Goal: Task Accomplishment & Management: Manage account settings

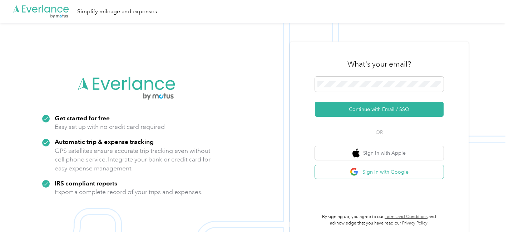
click at [345, 168] on button "Sign in with Google" at bounding box center [379, 172] width 129 height 14
click at [369, 171] on button "Sign in with Google" at bounding box center [379, 172] width 129 height 14
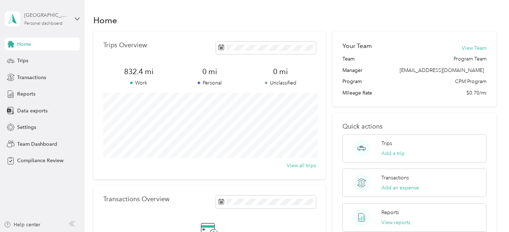
click at [60, 20] on div "Kaylee Plaza Personal dashboard" at bounding box center [46, 18] width 45 height 14
click at [46, 59] on div "Team dashboard" at bounding box center [30, 59] width 38 height 8
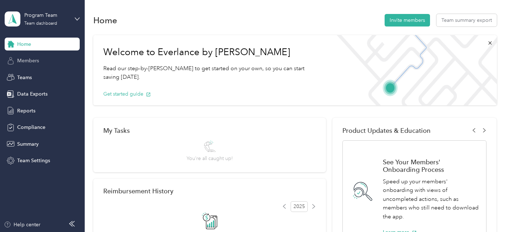
click at [30, 62] on span "Members" at bounding box center [28, 61] width 22 height 8
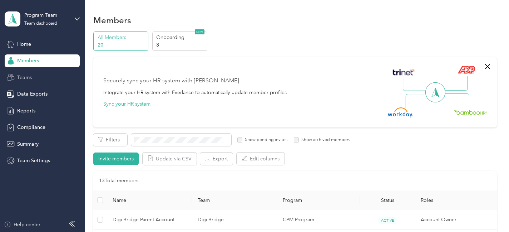
click at [45, 75] on div "Teams" at bounding box center [42, 77] width 75 height 13
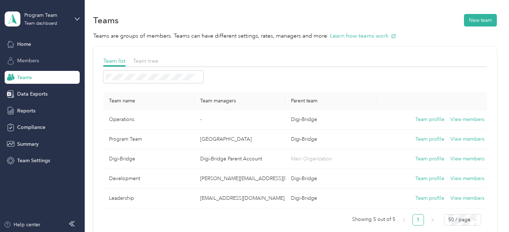
click at [41, 62] on div "Members" at bounding box center [42, 60] width 75 height 13
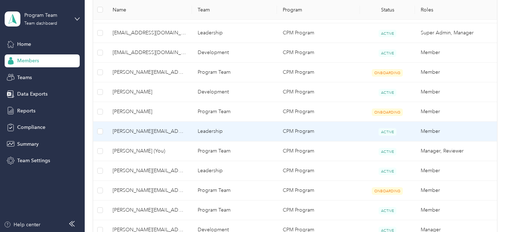
scroll to position [214, 0]
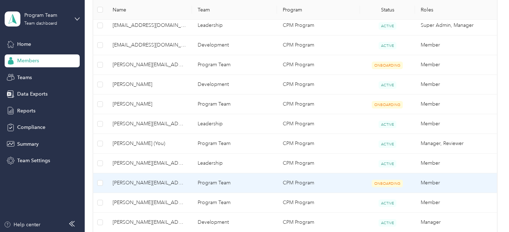
click at [164, 183] on span "[PERSON_NAME][EMAIL_ADDRESS][DOMAIN_NAME]" at bounding box center [150, 183] width 74 height 8
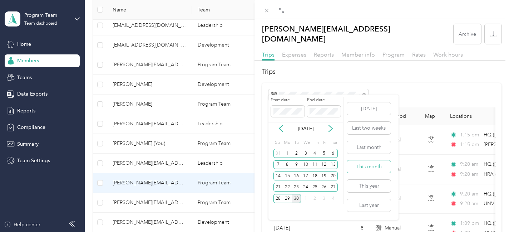
click at [372, 168] on button "This month" at bounding box center [369, 166] width 44 height 13
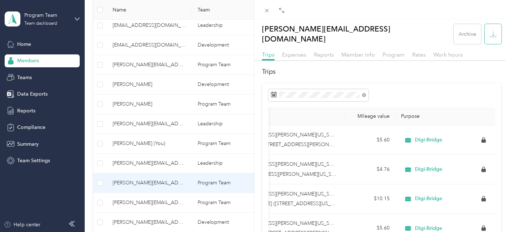
click at [496, 32] on icon "button" at bounding box center [493, 34] width 7 height 7
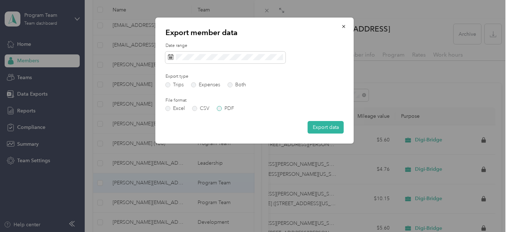
click at [232, 106] on label "PDF" at bounding box center [225, 108] width 17 height 5
click at [320, 126] on button "Export data" at bounding box center [326, 127] width 36 height 13
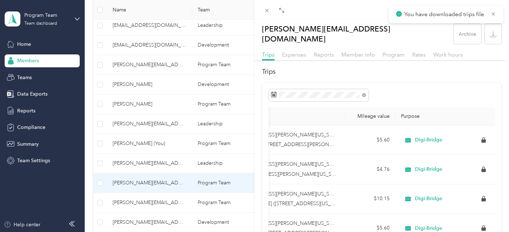
click at [163, 202] on div "[PERSON_NAME][EMAIL_ADDRESS][DOMAIN_NAME] Archive Trips Expenses Reports Member…" at bounding box center [254, 116] width 509 height 232
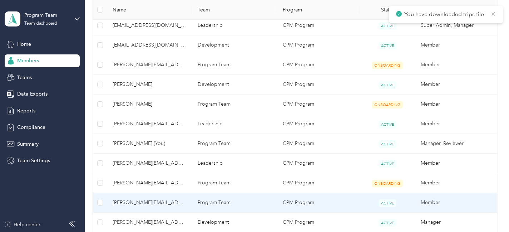
click at [163, 202] on span "[PERSON_NAME][EMAIL_ADDRESS][DOMAIN_NAME]" at bounding box center [150, 203] width 74 height 8
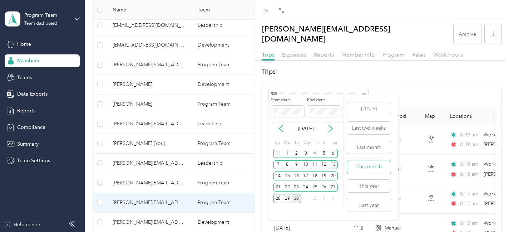
click at [376, 168] on button "This month" at bounding box center [369, 166] width 44 height 13
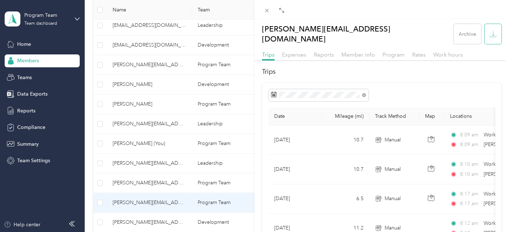
click at [494, 31] on icon "button" at bounding box center [493, 34] width 7 height 7
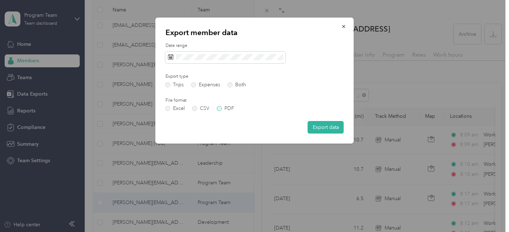
click at [221, 108] on label "PDF" at bounding box center [225, 108] width 17 height 5
click at [325, 131] on button "Export data" at bounding box center [326, 127] width 36 height 13
